Goal: Task Accomplishment & Management: Complete application form

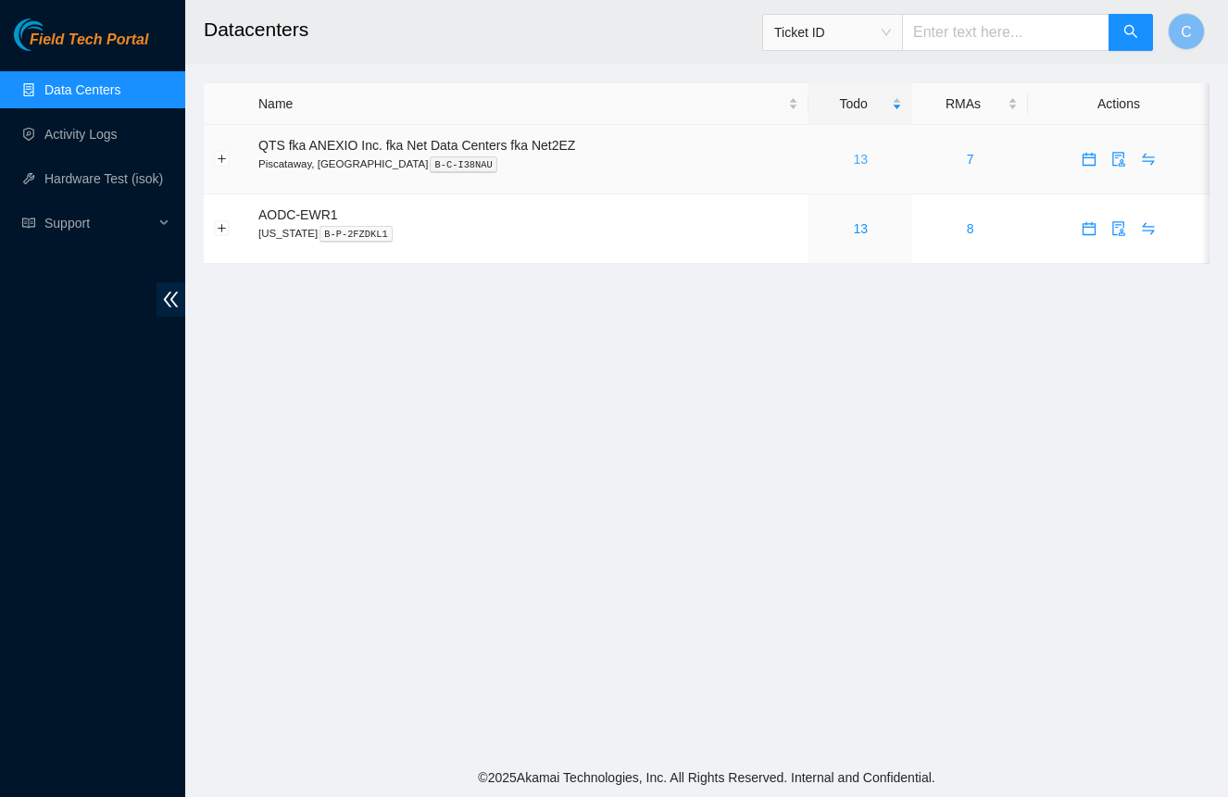
click at [863, 156] on link "13" at bounding box center [860, 159] width 15 height 15
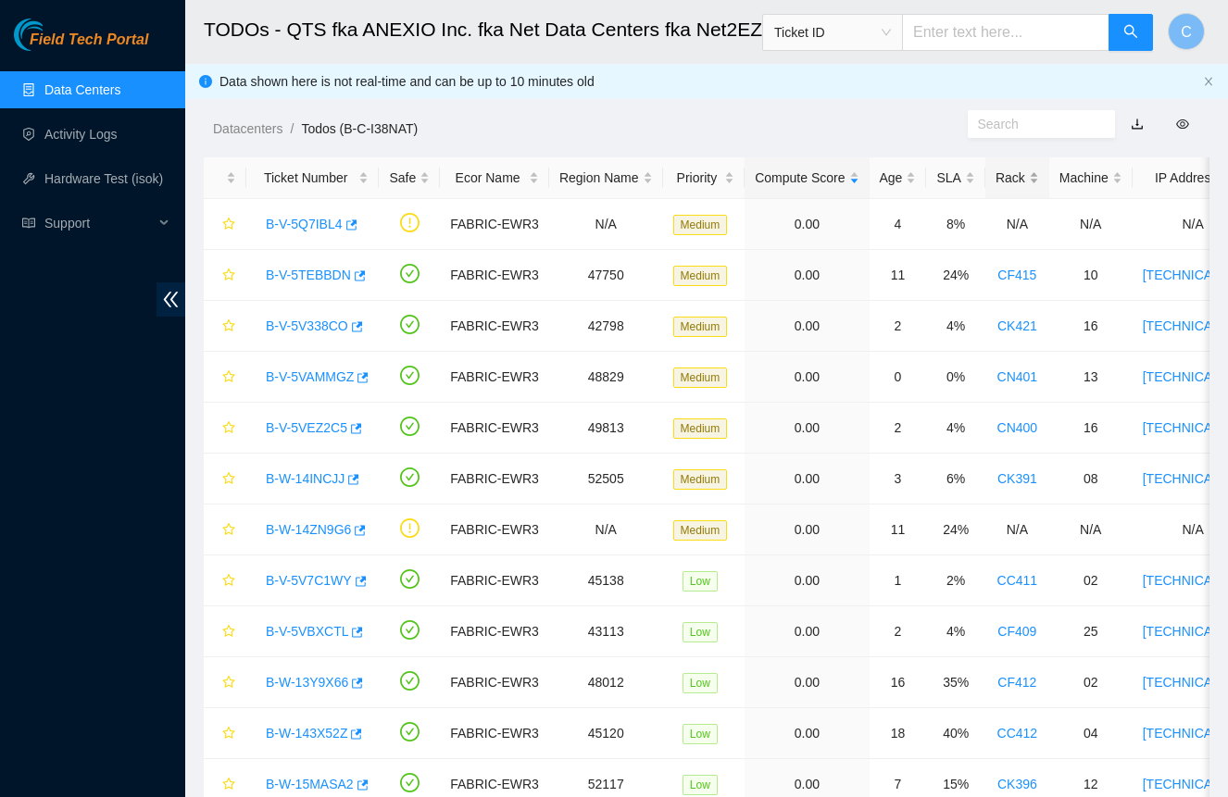
click at [1023, 175] on div "Rack" at bounding box center [1018, 178] width 44 height 20
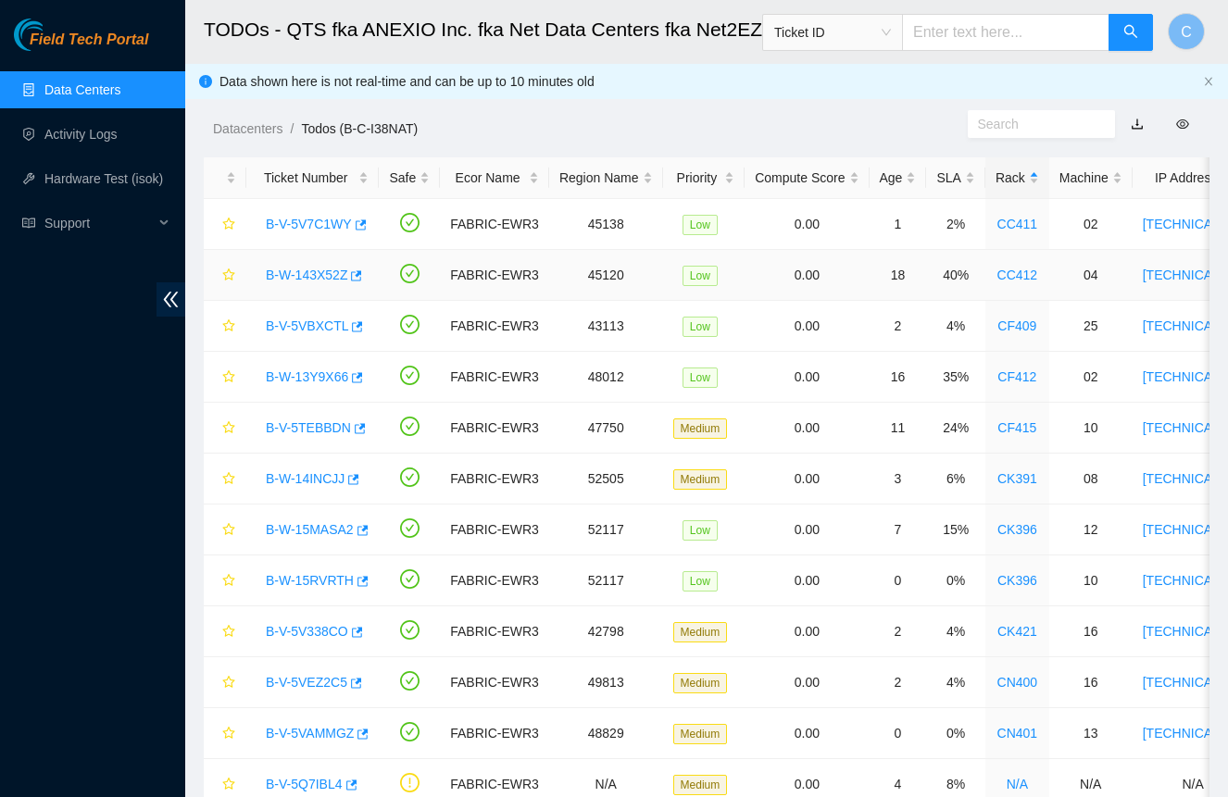
click at [300, 272] on link "B-W-143X52Z" at bounding box center [306, 275] width 81 height 15
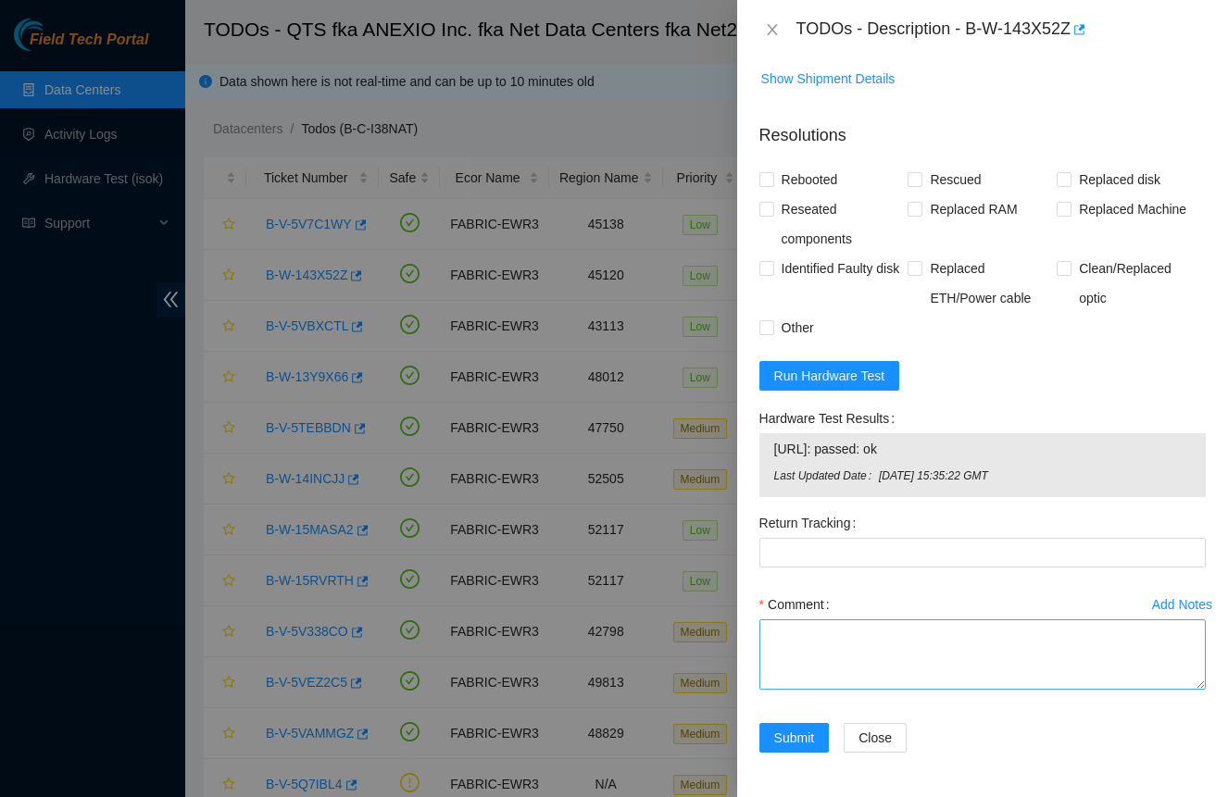
scroll to position [909, 0]
click at [893, 651] on textarea "Comment" at bounding box center [982, 655] width 446 height 70
type textarea "-Powered down"
click at [868, 629] on textarea "-Powered down" at bounding box center [982, 655] width 446 height 70
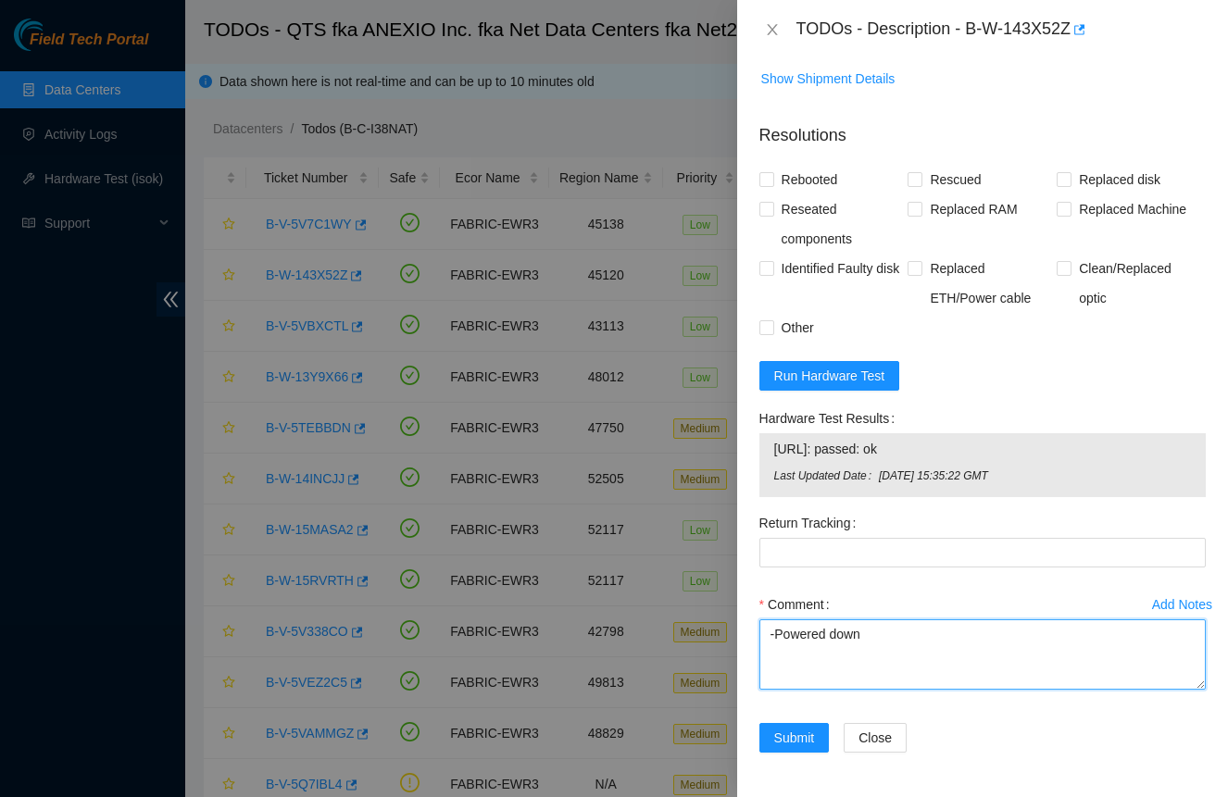
click at [868, 629] on textarea "-Powered down" at bounding box center [982, 655] width 446 height 70
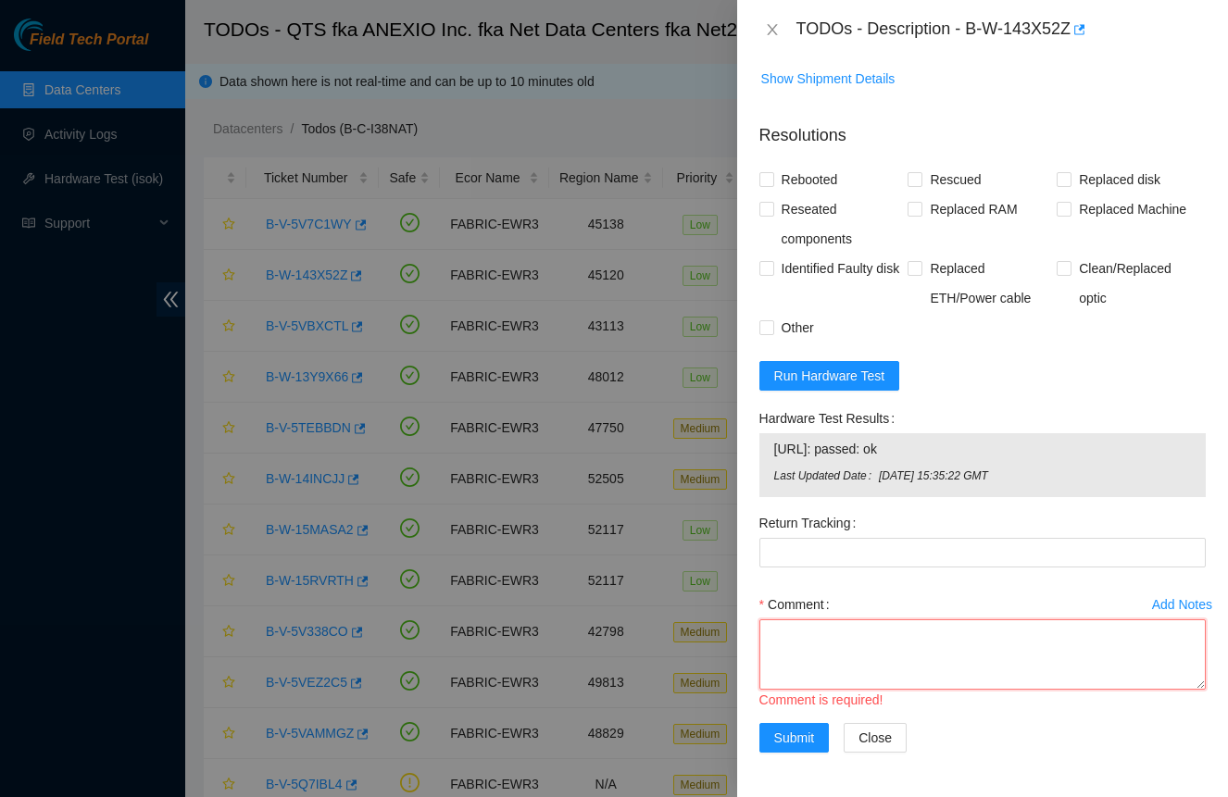
paste textarea "-Monitor blank. -No issues obvious. -Safely powered down for ten minutes. Let p…"
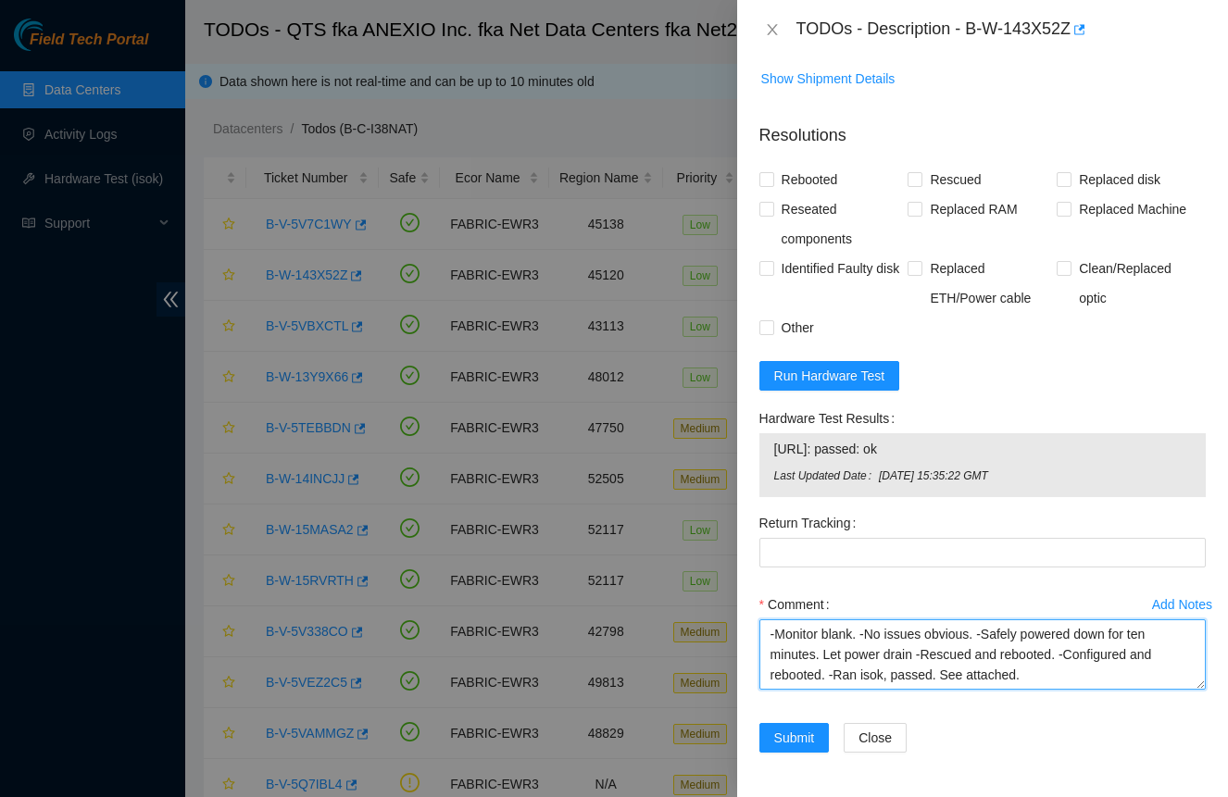
click at [922, 655] on textarea "-Monitor blank. -No issues obvious. -Safely powered down for ten minutes. Let p…" at bounding box center [982, 655] width 446 height 70
click at [832, 677] on textarea "-Monitor blank. -No issues obvious. -Safely powered down for ten minutes. Let p…" at bounding box center [982, 655] width 446 height 70
click at [935, 654] on textarea "-Monitor blank. -No issues obvious. -Safely powered down for ten minutes. Let p…" at bounding box center [982, 655] width 446 height 70
type textarea "-Monitor blank. -No issues obvious. -Safely powered down for ten minutes. Let p…"
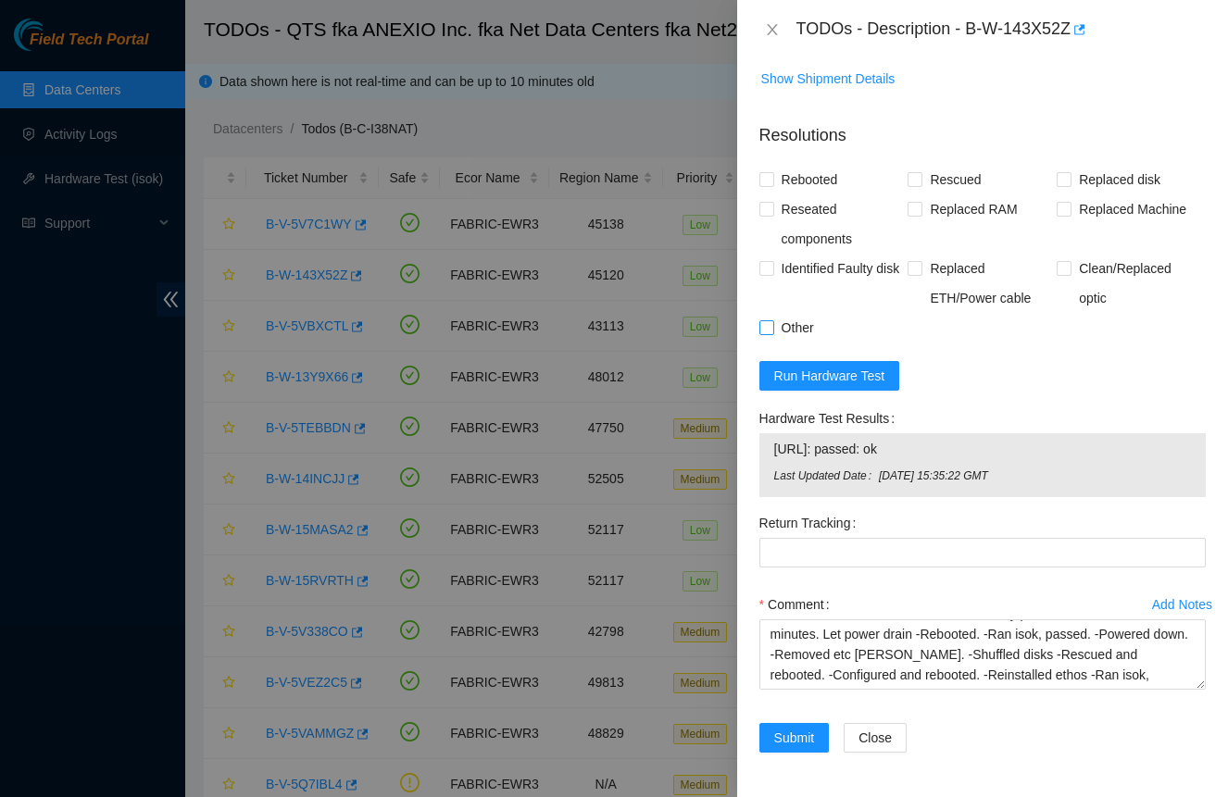
click at [787, 331] on span "Other" at bounding box center [797, 328] width 47 height 30
click at [772, 331] on input "Other" at bounding box center [765, 326] width 13 height 13
checkbox input "true"
drag, startPoint x: 922, startPoint y: 175, endPoint x: 892, endPoint y: 226, distance: 59.4
click at [922, 175] on span at bounding box center [915, 179] width 15 height 15
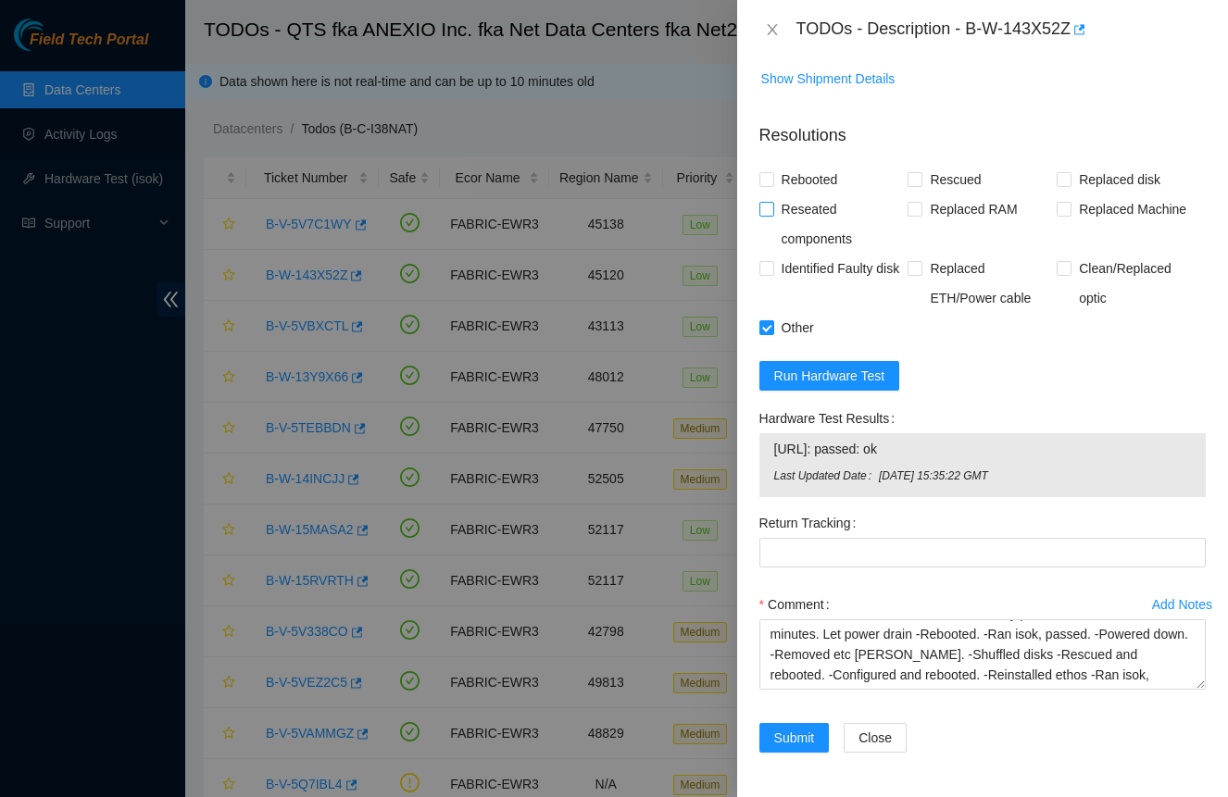
click at [921, 175] on input "Rescued" at bounding box center [914, 178] width 13 height 13
checkbox input "true"
click at [802, 224] on span "Reseated components" at bounding box center [841, 223] width 134 height 59
click at [772, 215] on input "Reseated components" at bounding box center [765, 208] width 13 height 13
checkbox input "true"
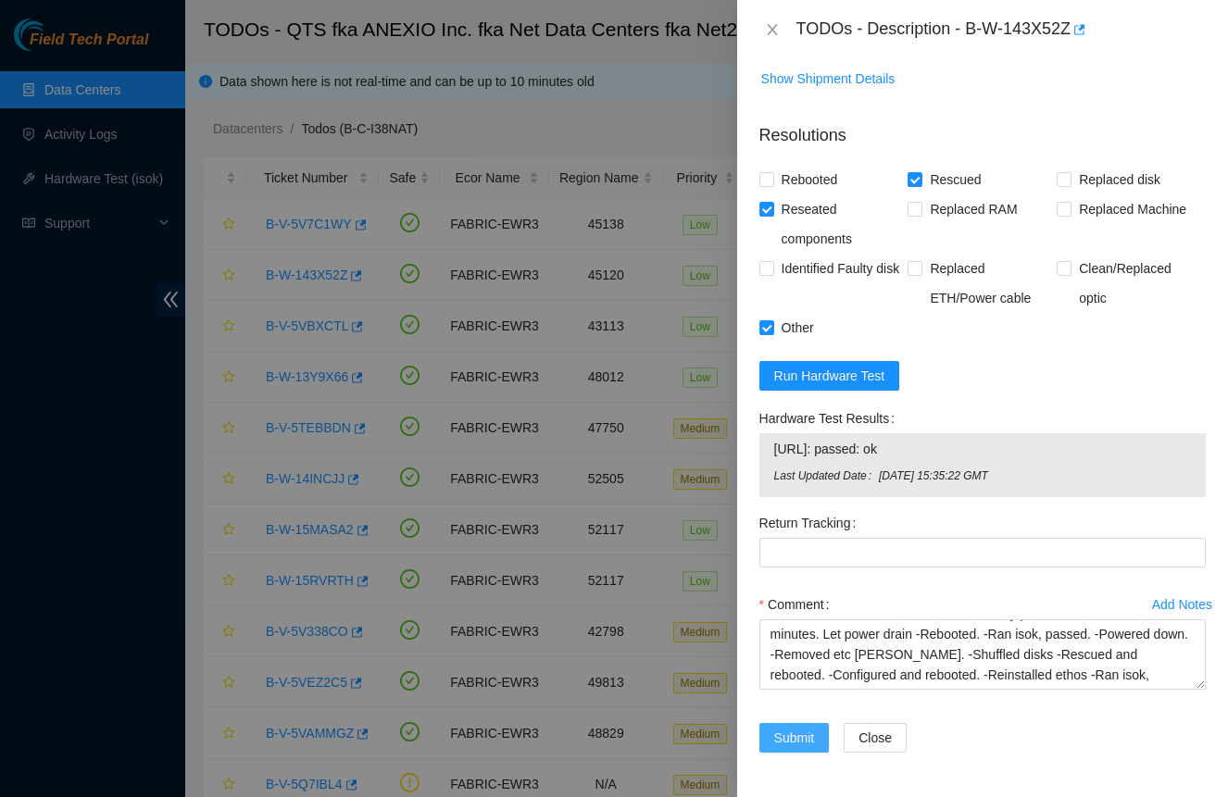
click at [809, 739] on span "Submit" at bounding box center [794, 738] width 41 height 20
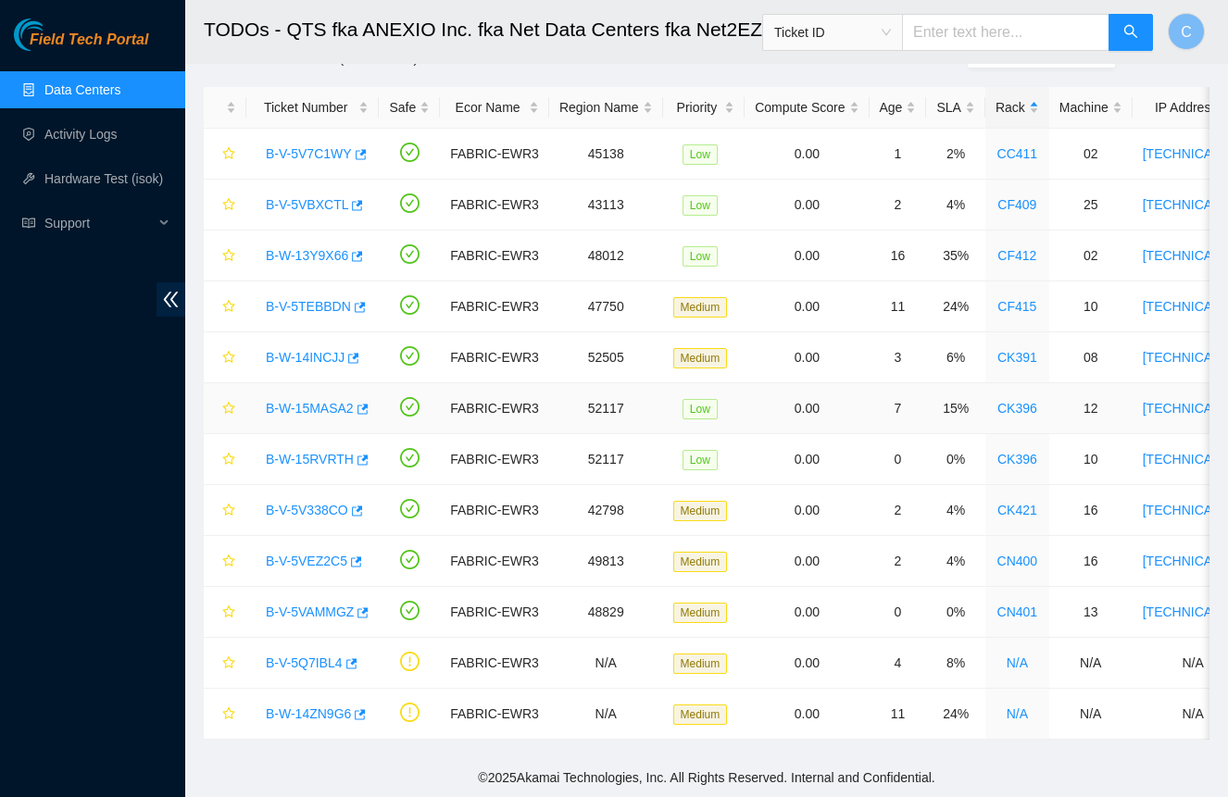
scroll to position [70, 0]
click at [320, 610] on link "B-V-5VAMMGZ" at bounding box center [310, 612] width 88 height 15
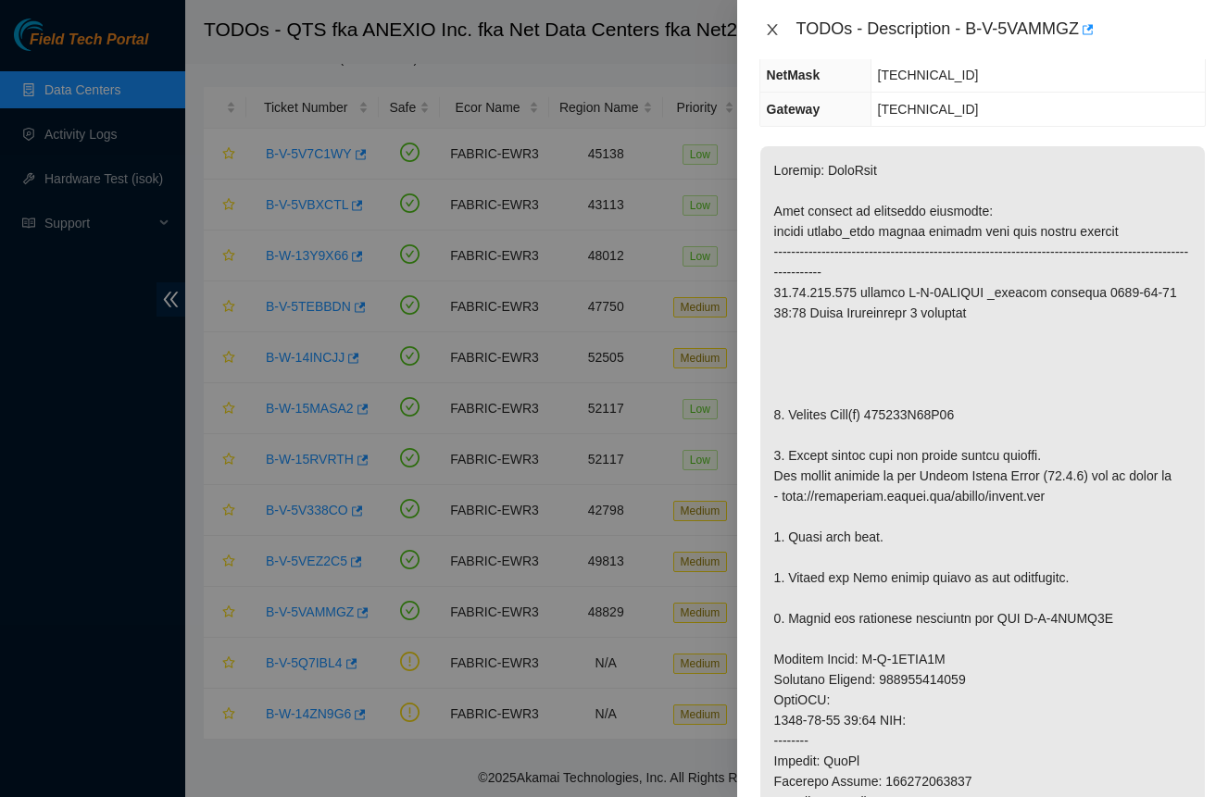
click at [771, 21] on button "Close" at bounding box center [772, 30] width 26 height 18
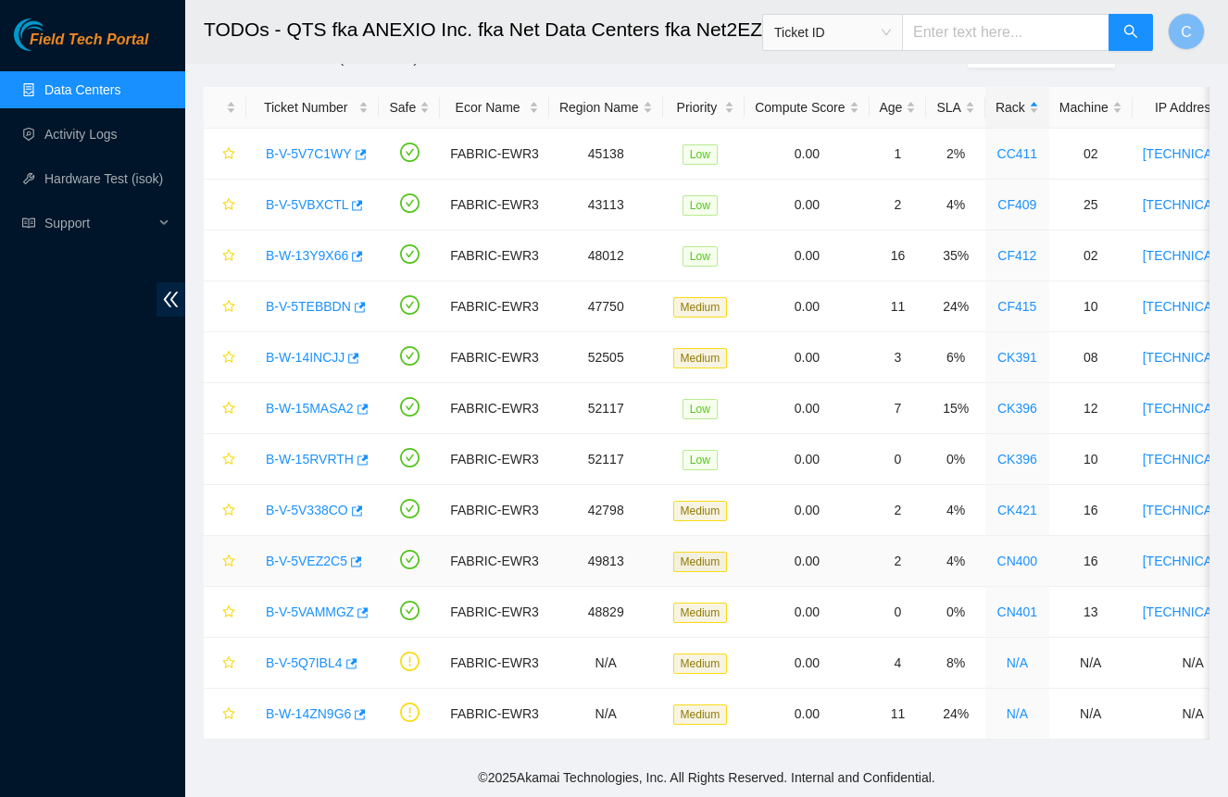
click at [296, 558] on link "B-V-5VEZ2C5" at bounding box center [306, 561] width 81 height 15
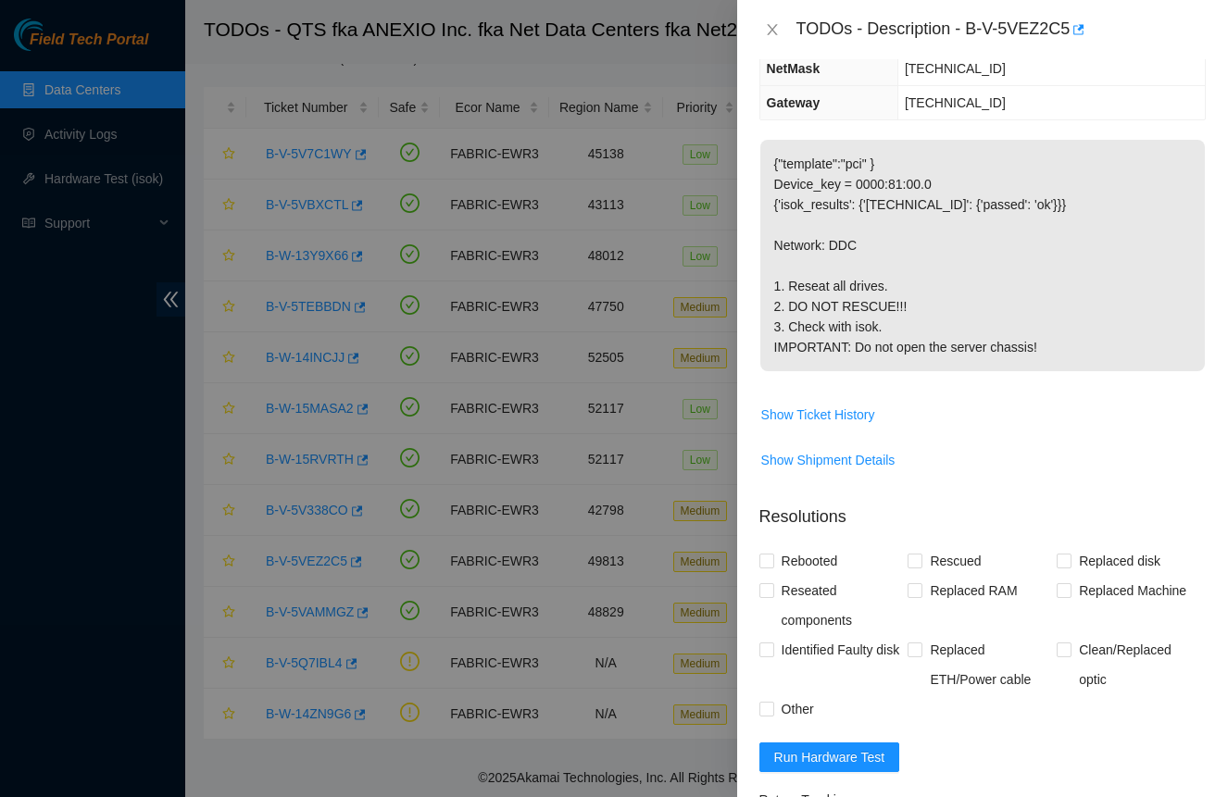
click at [769, 28] on icon "close" at bounding box center [772, 29] width 15 height 15
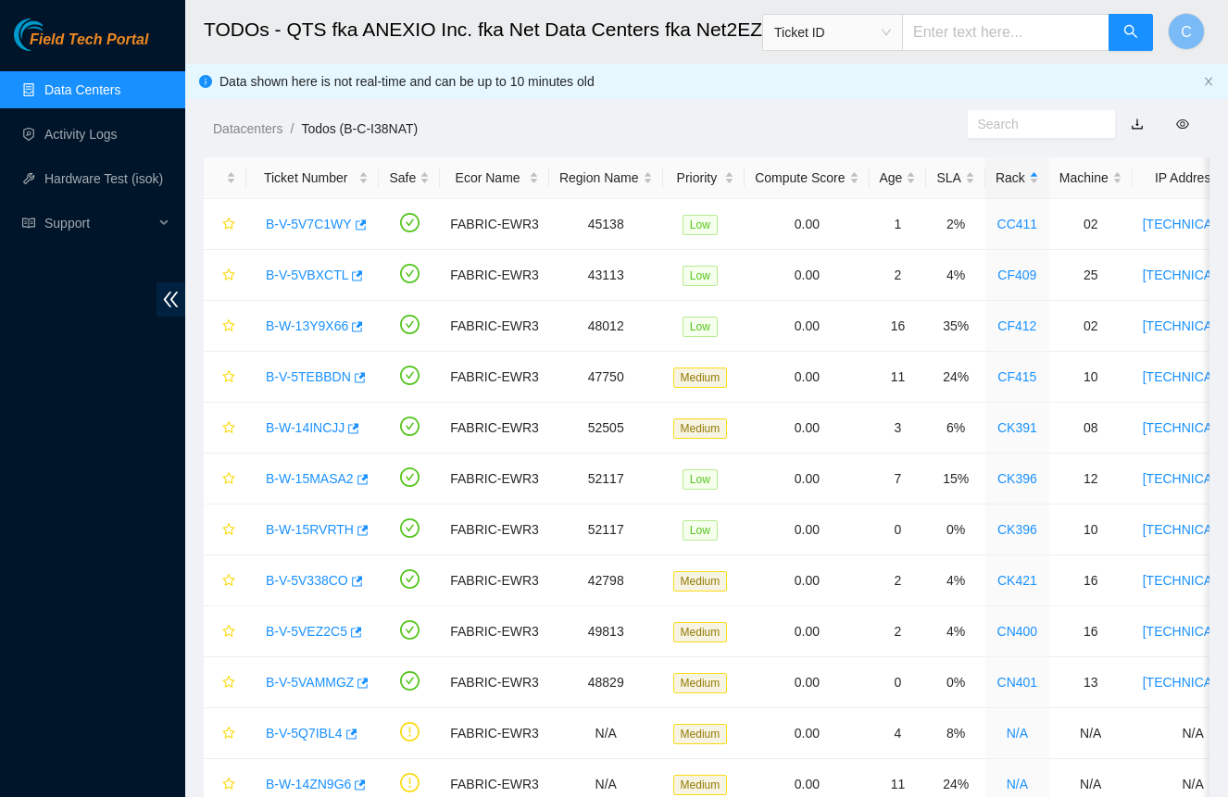
scroll to position [0, 0]
